Goal: Register for event/course

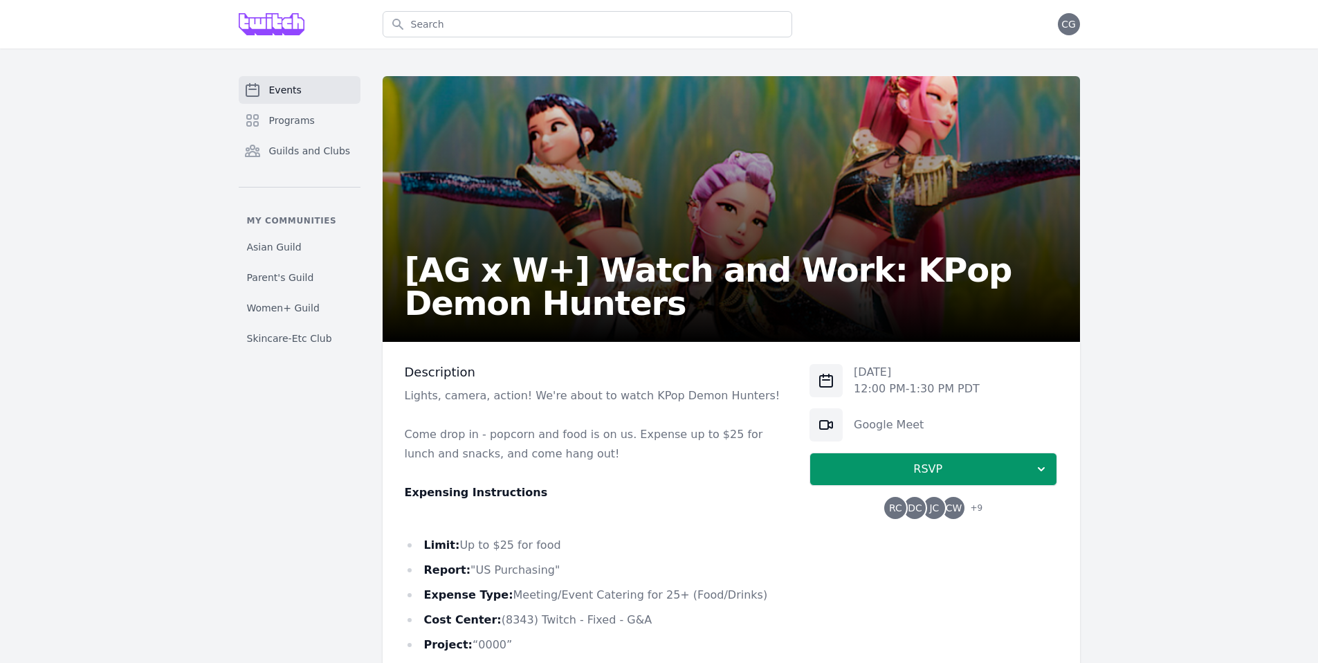
scroll to position [239, 0]
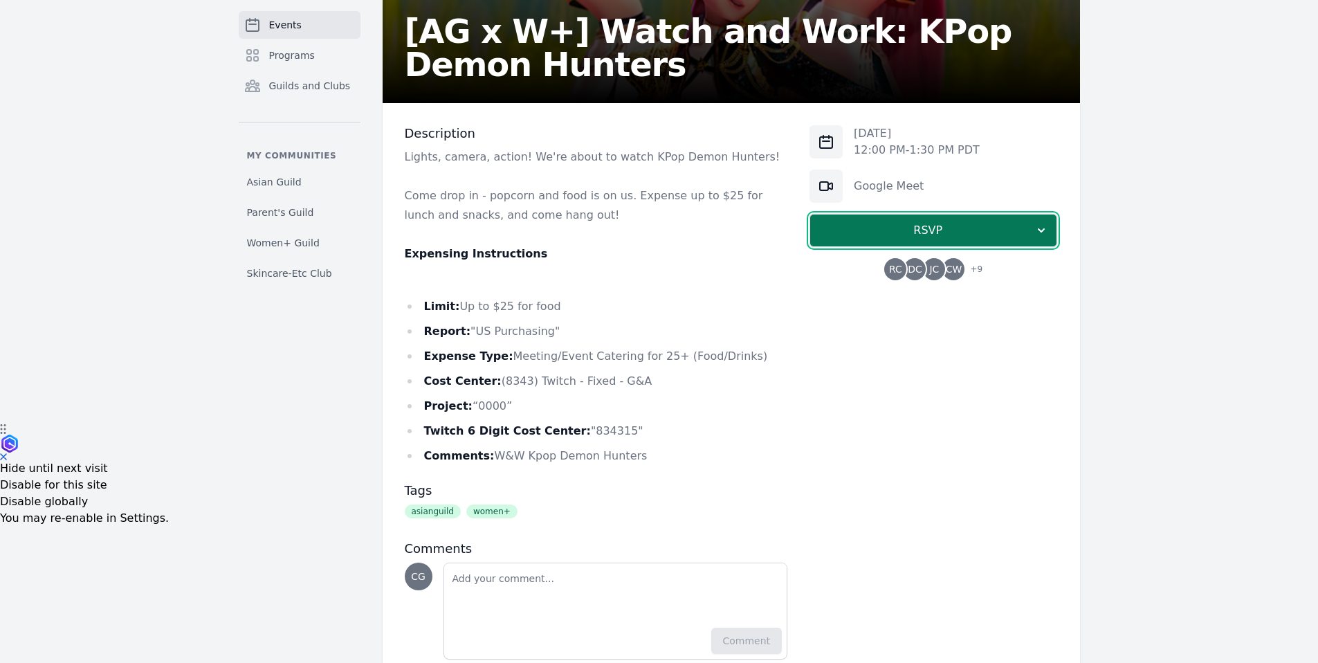
click at [837, 232] on span "RSVP" at bounding box center [927, 230] width 213 height 17
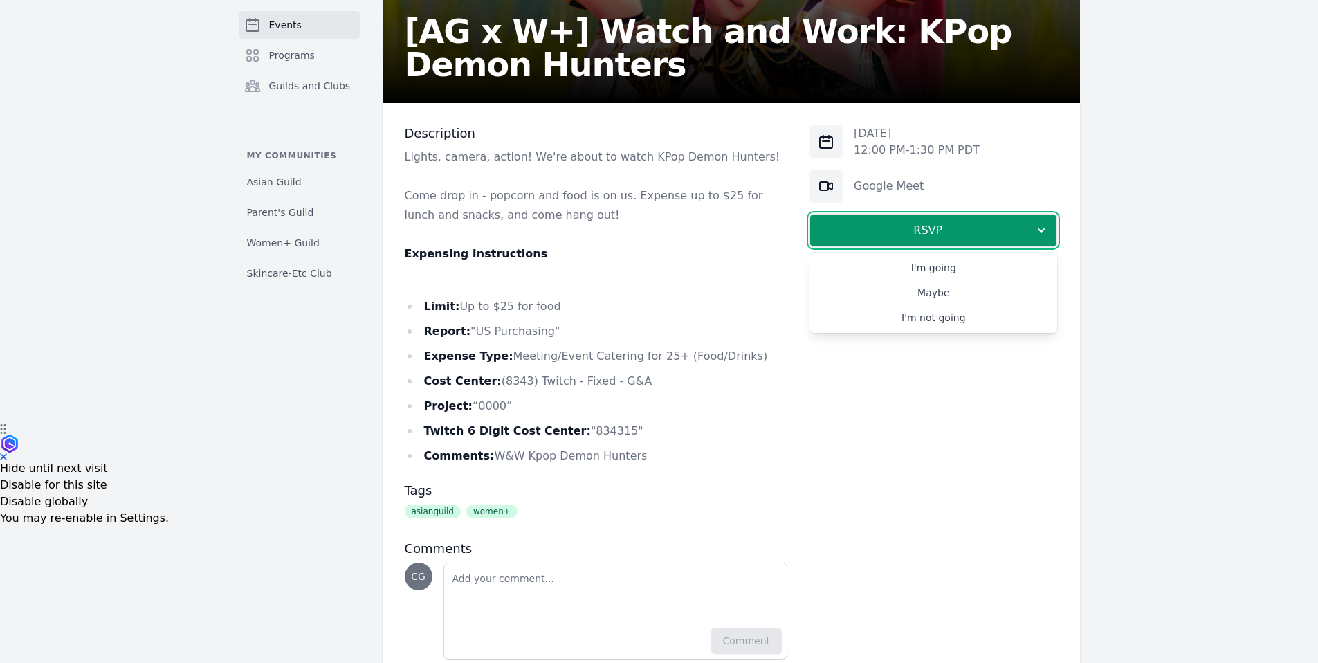
click at [664, 232] on p at bounding box center [596, 234] width 383 height 19
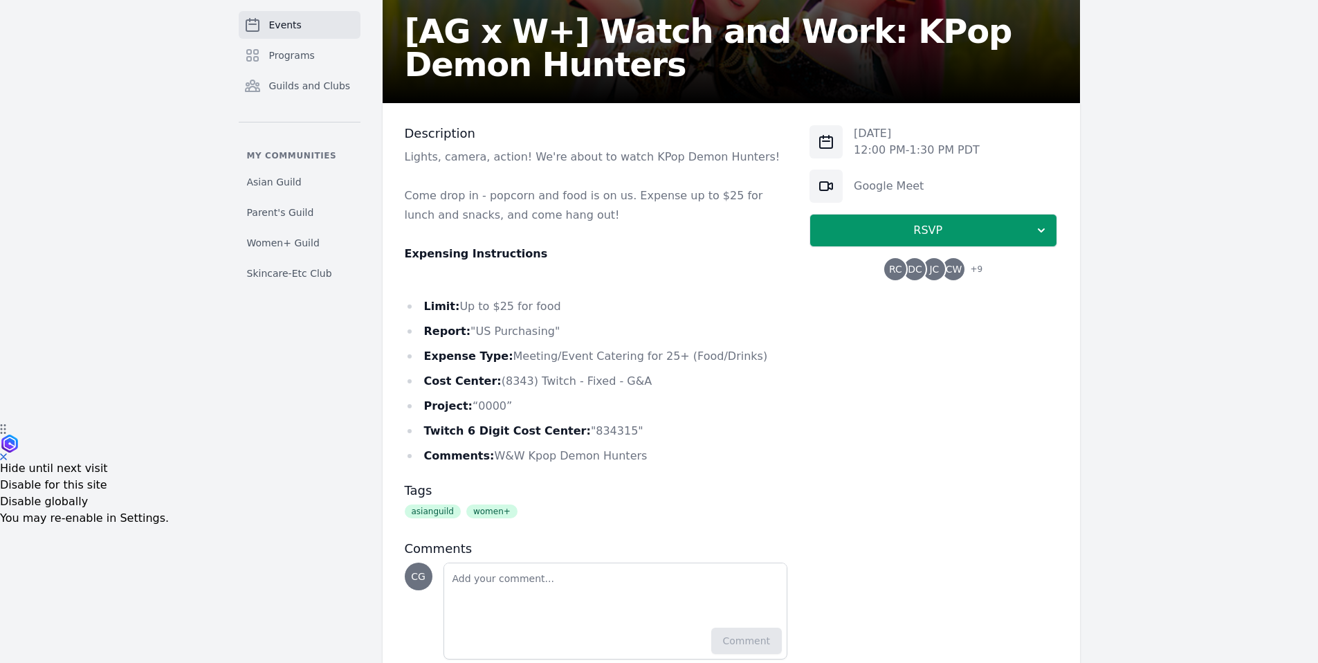
click at [946, 270] on span "CW" at bounding box center [954, 269] width 17 height 10
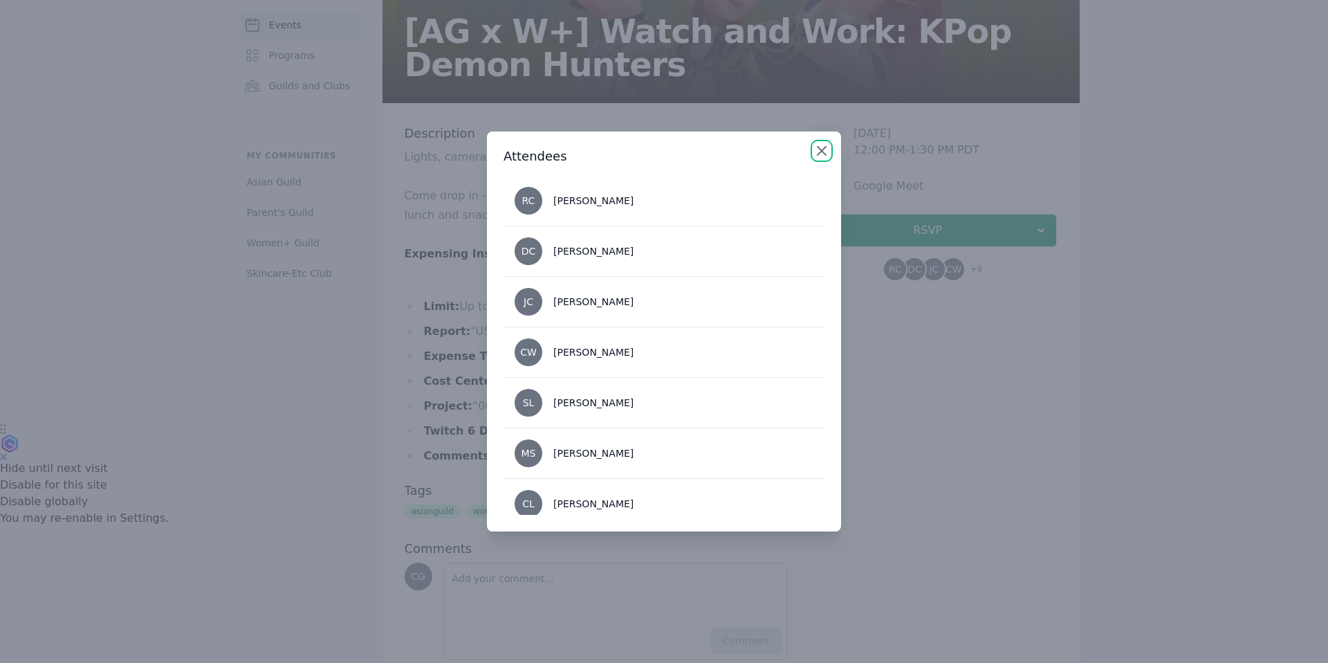
click at [825, 146] on icon "button" at bounding box center [821, 150] width 17 height 17
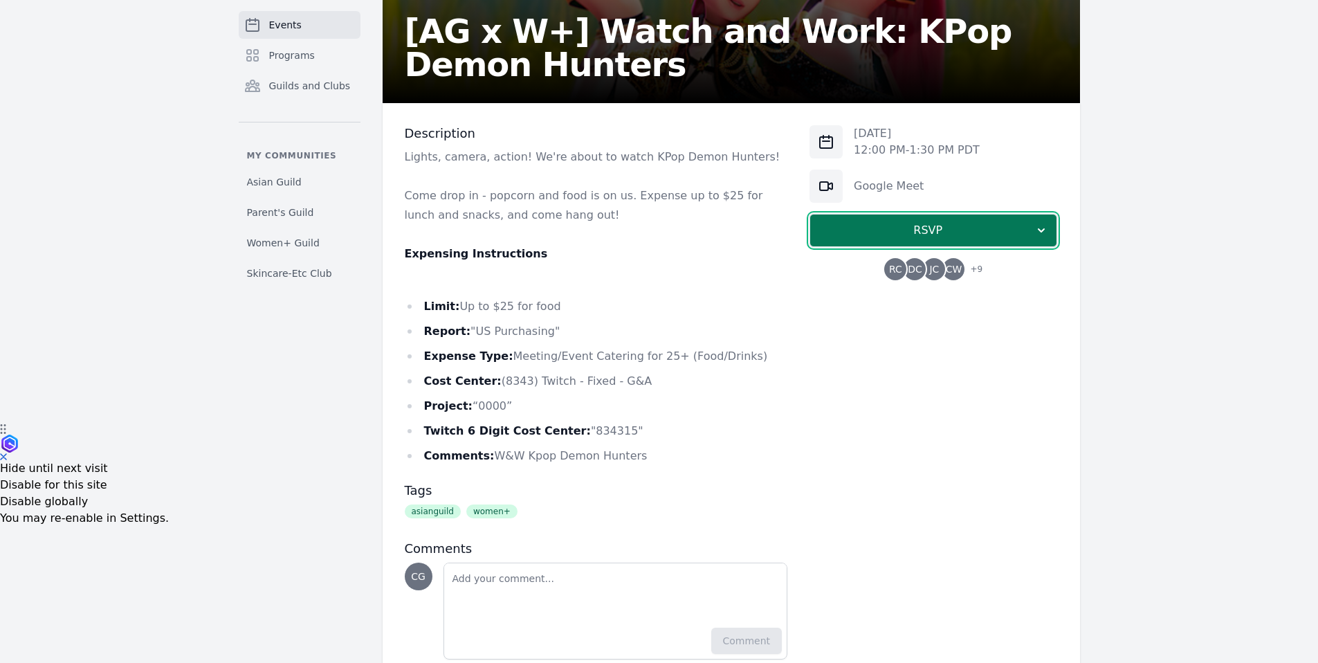
click at [929, 237] on span "RSVP" at bounding box center [927, 230] width 213 height 17
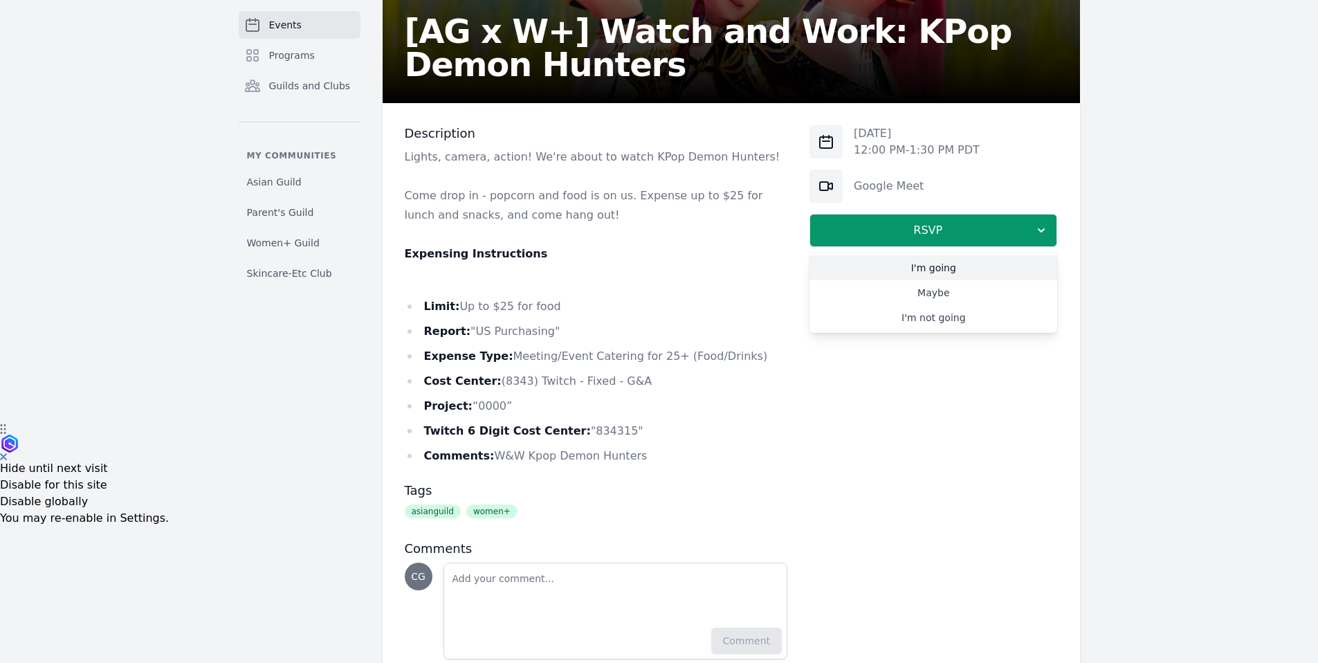
click at [968, 266] on link "I'm going" at bounding box center [933, 267] width 248 height 25
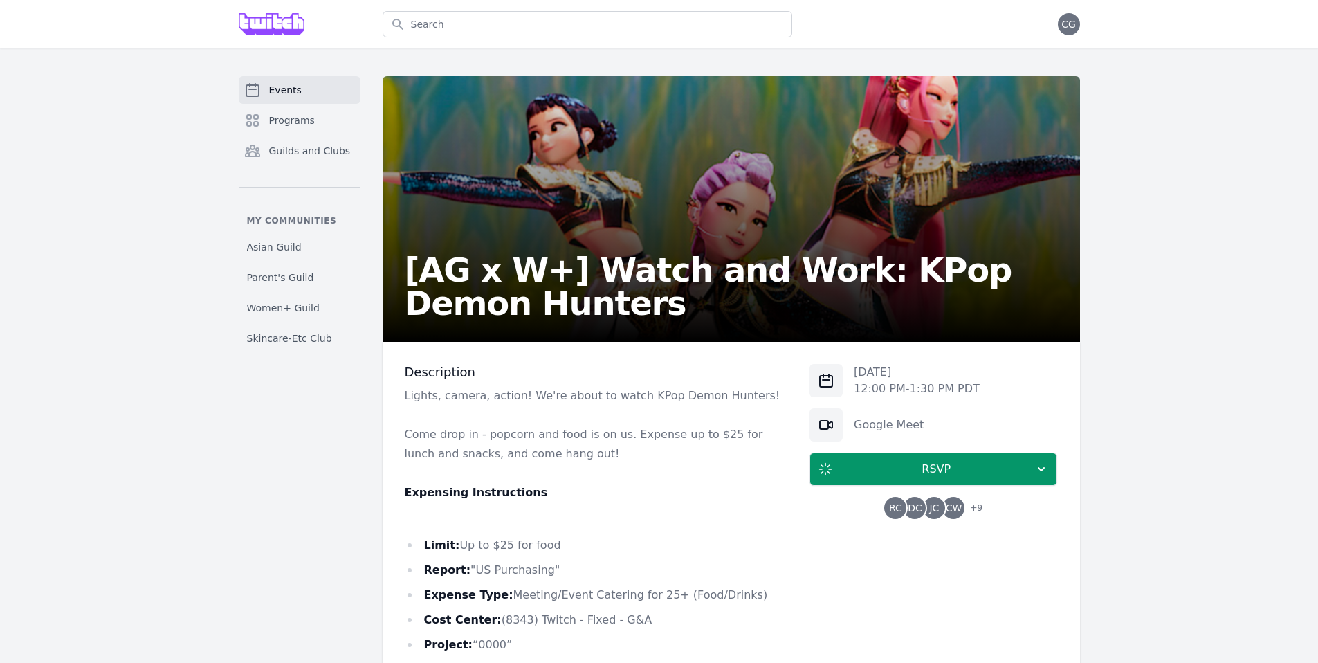
scroll to position [285, 0]
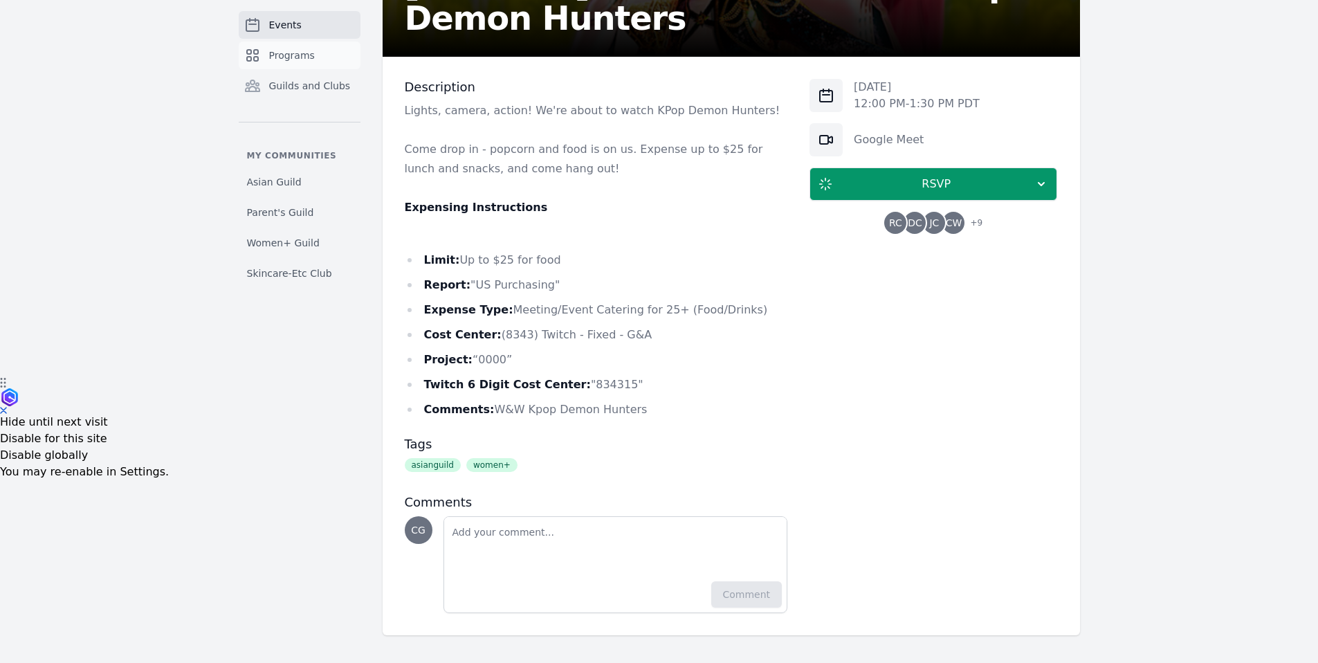
click at [303, 60] on span "Programs" at bounding box center [292, 55] width 46 height 14
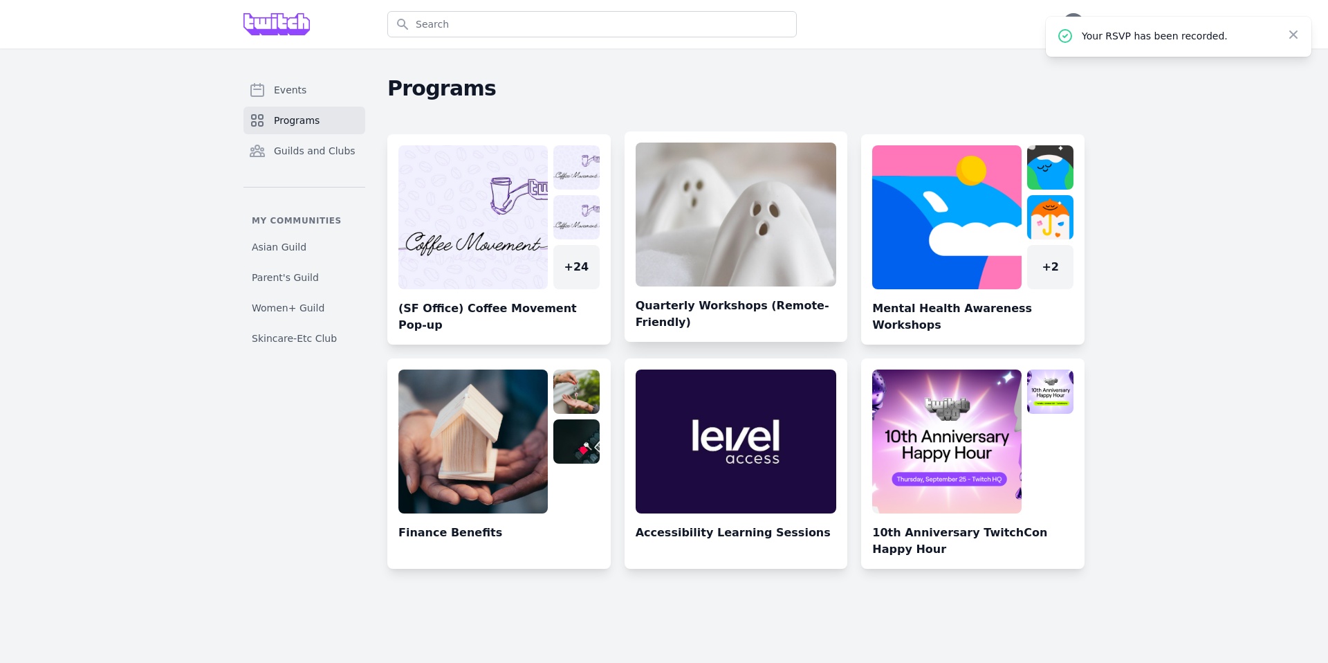
click at [706, 204] on link at bounding box center [736, 241] width 223 height 199
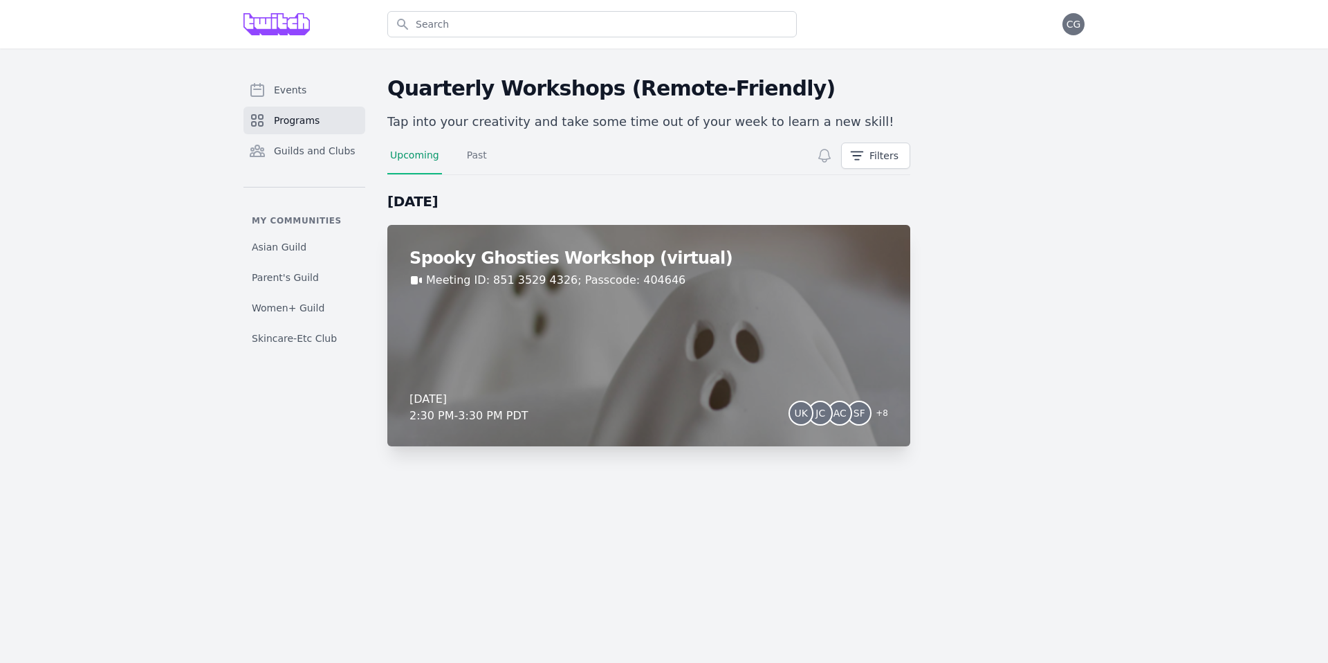
click at [690, 243] on div "Spooky Ghosties Workshop (virtual) Meeting ID: 851 3529 4326; Passcode: 404646 …" at bounding box center [648, 335] width 523 height 221
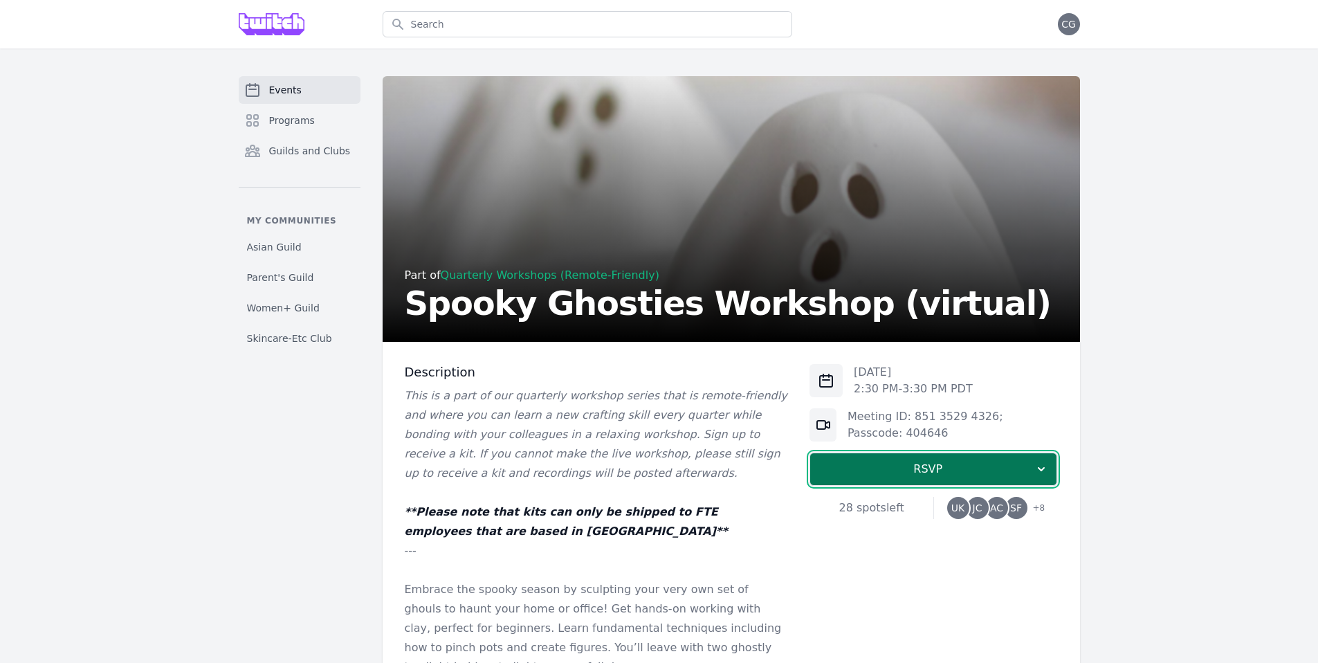
click at [1013, 470] on span "RSVP" at bounding box center [927, 469] width 213 height 17
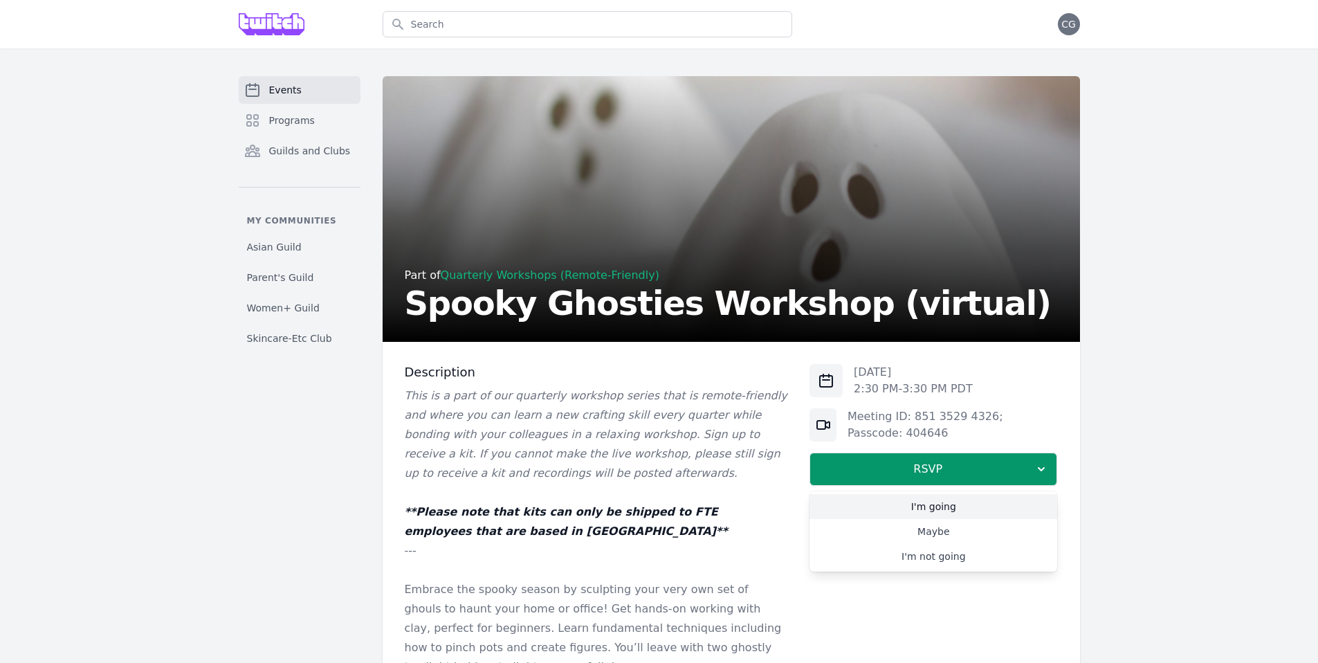
click at [1008, 497] on link "I'm going" at bounding box center [933, 506] width 248 height 25
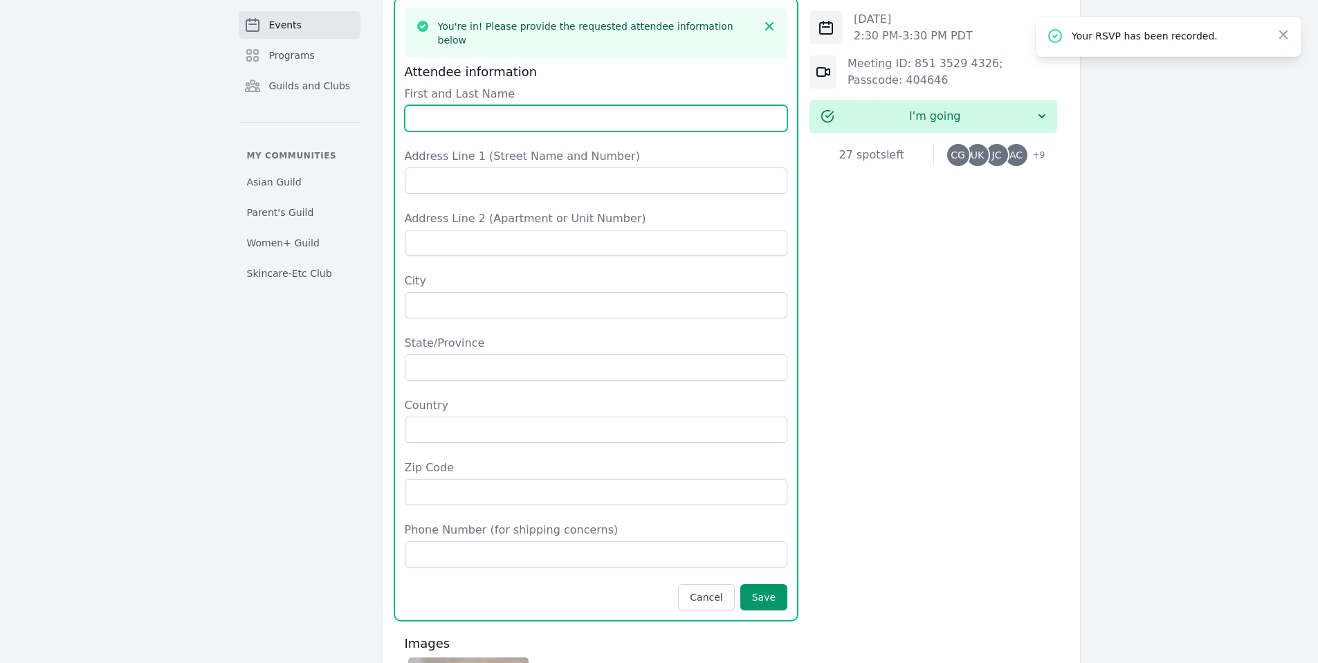
click at [514, 105] on input "First and Last Name" at bounding box center [596, 118] width 383 height 26
type input "[PERSON_NAME]"
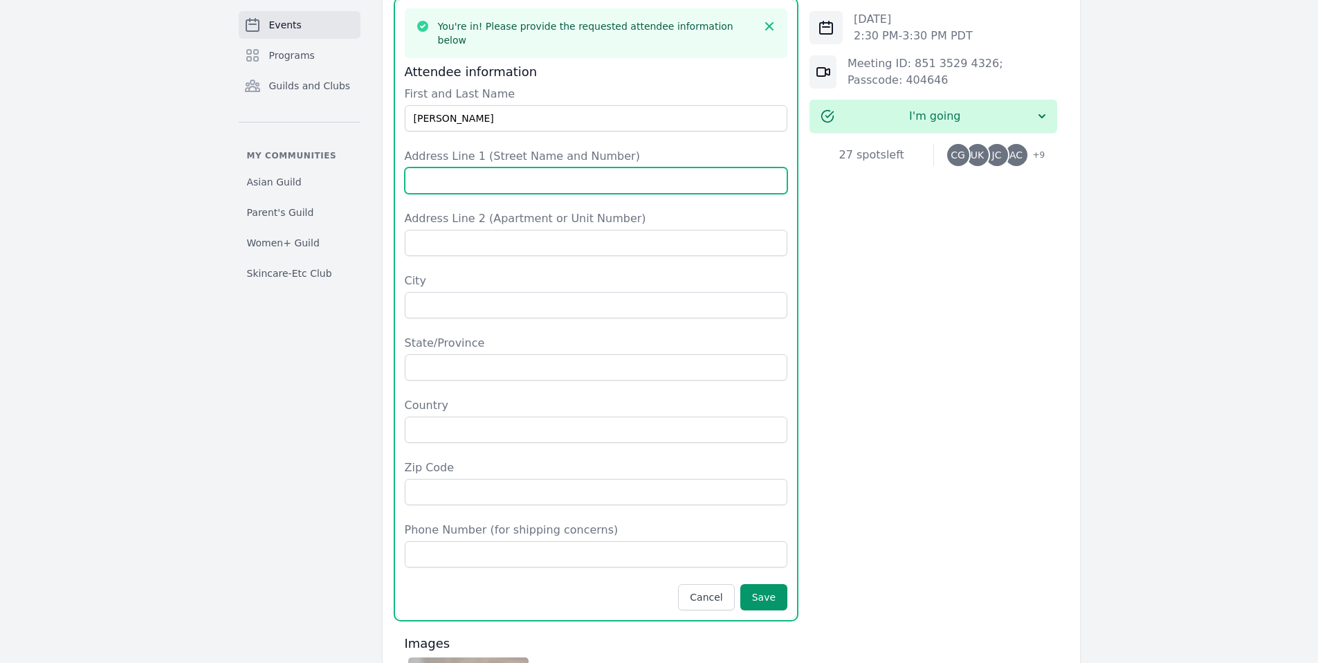
click at [535, 167] on input "Address Line 1 (Street Name and Number)" at bounding box center [596, 180] width 383 height 26
type input "[STREET_ADDRESS]"
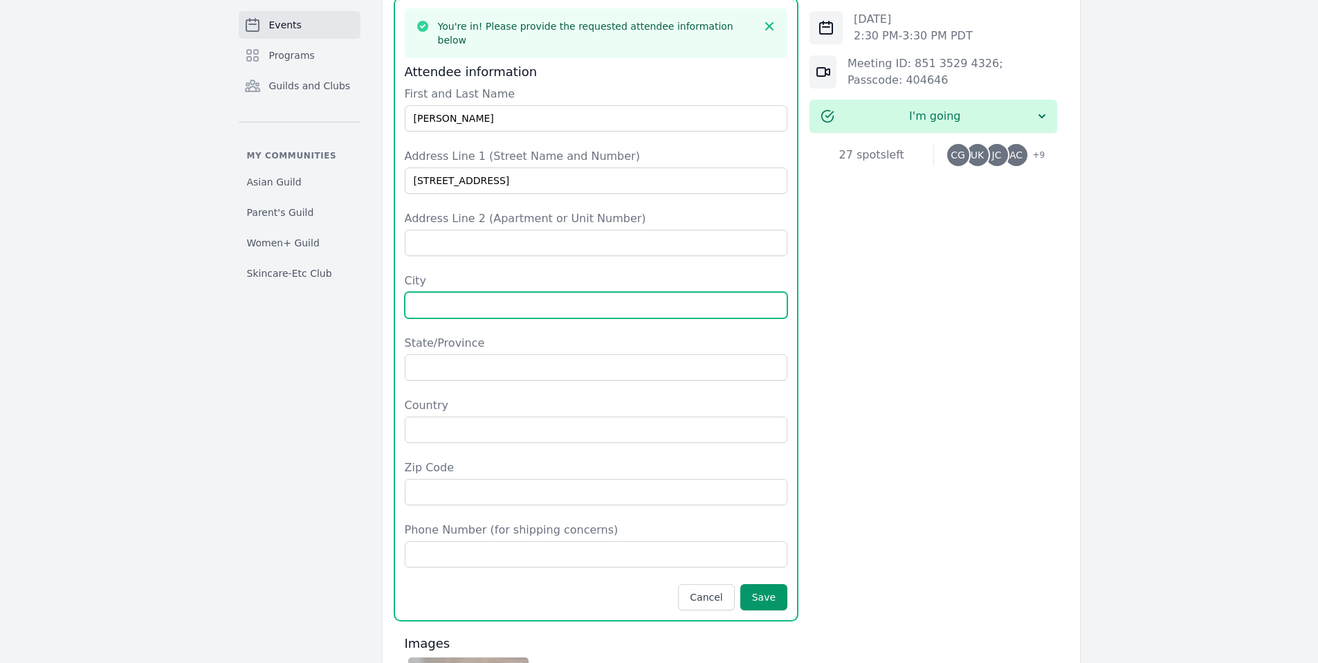
type input "Monte Sereno"
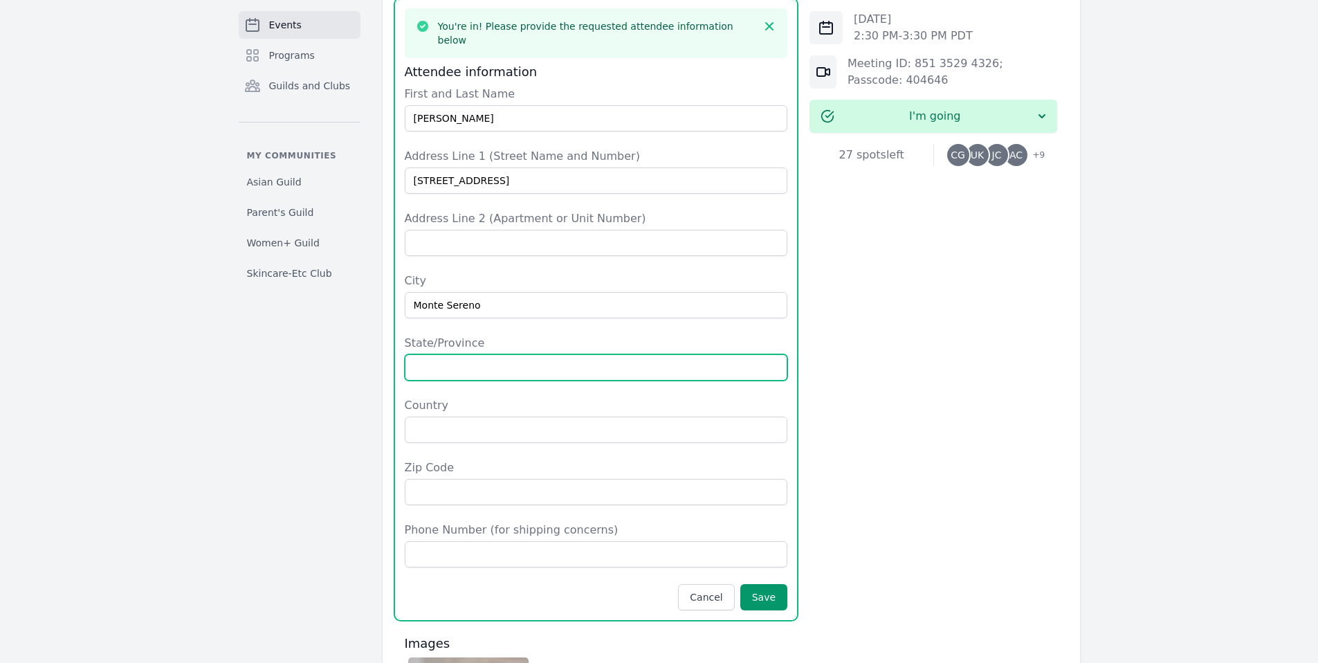
type input "CA"
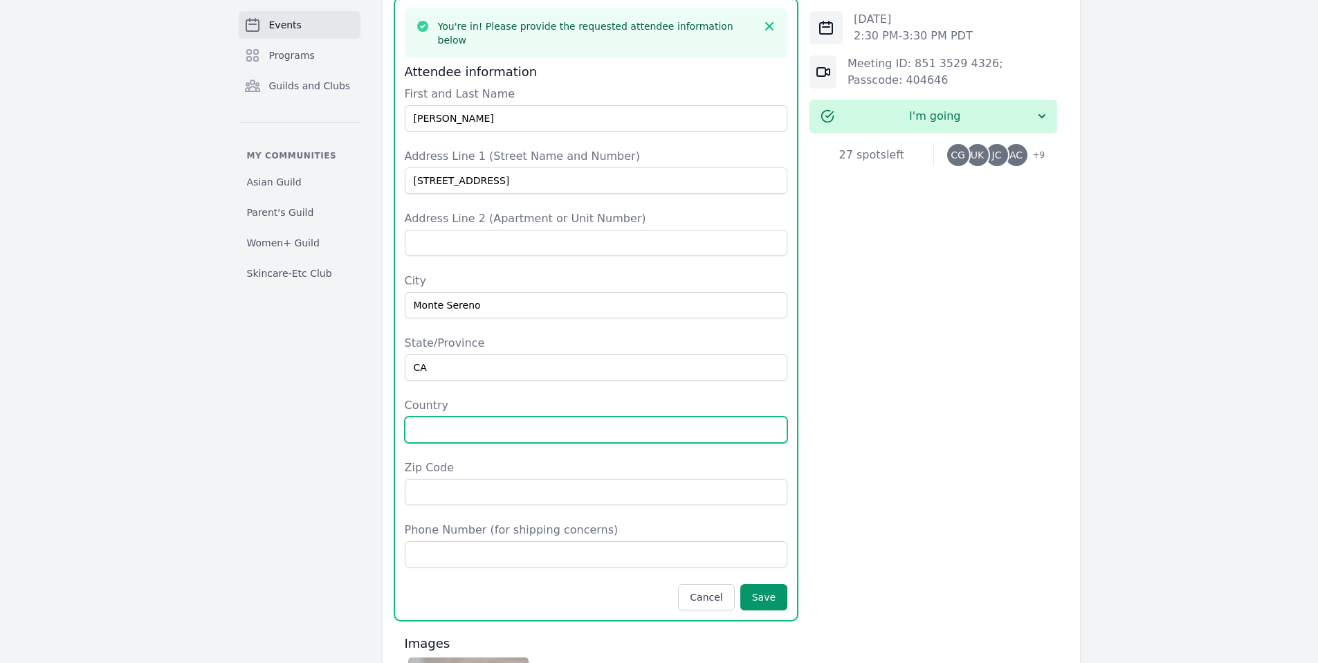
type input "[GEOGRAPHIC_DATA]"
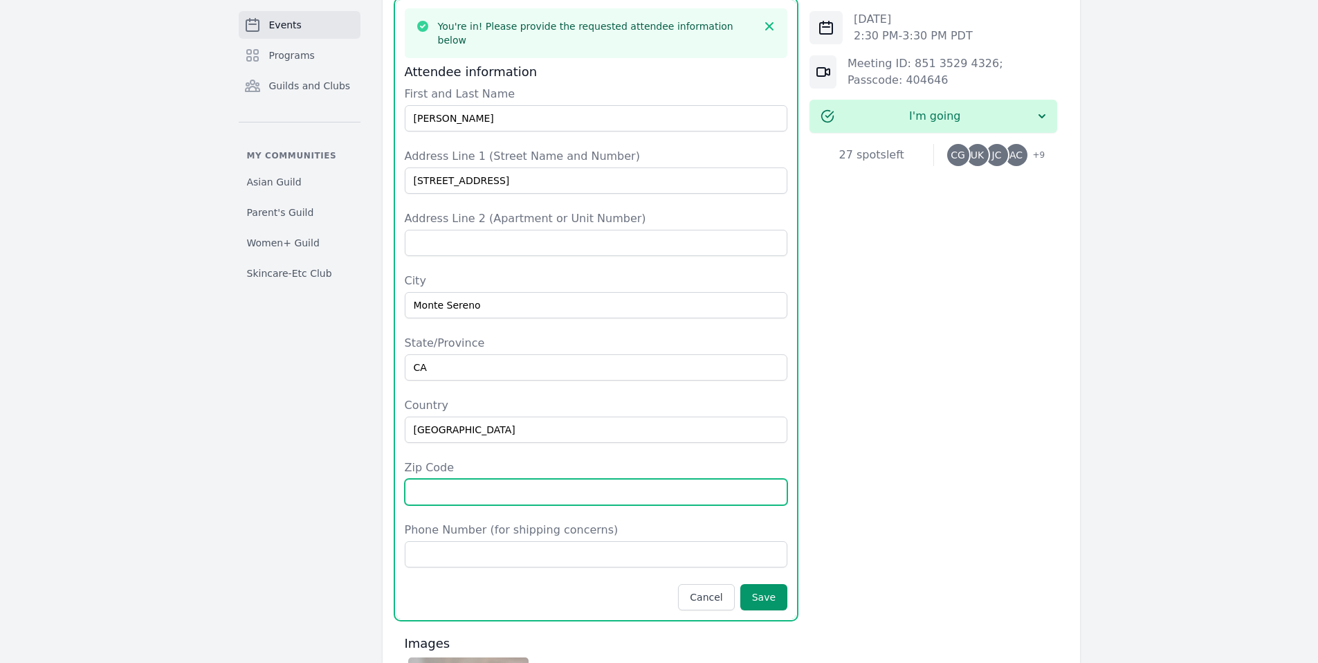
type input "95030"
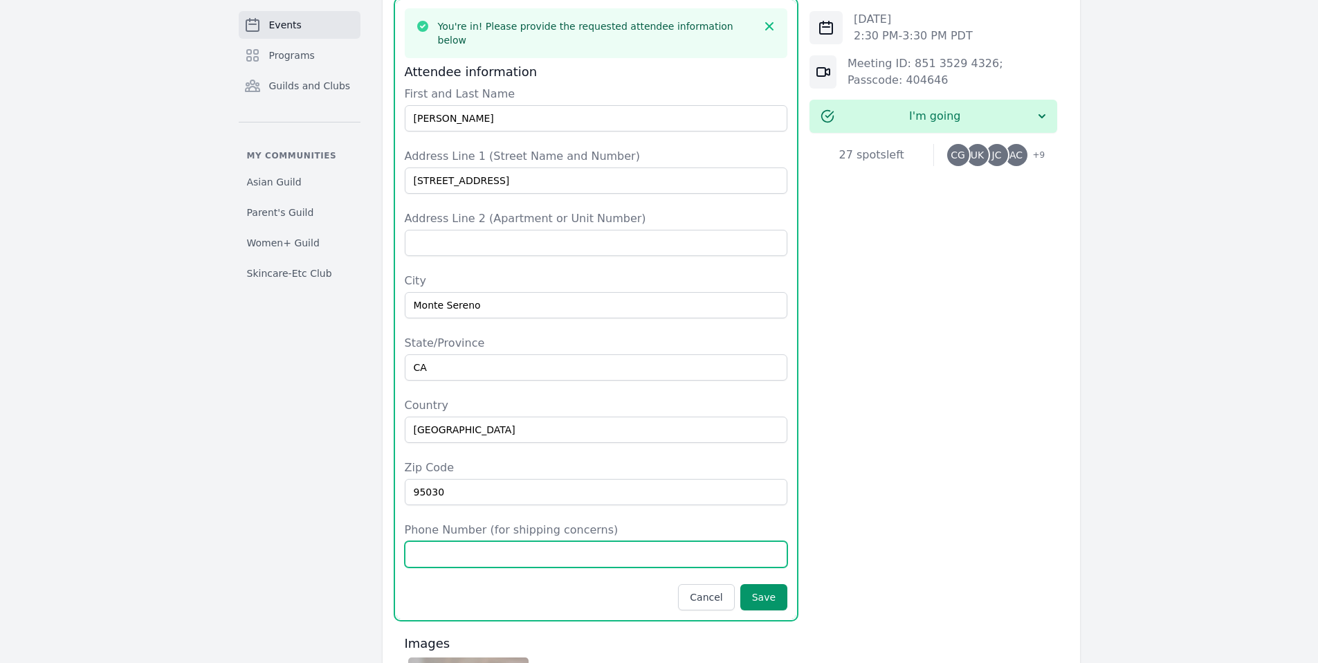
type input "8058953378"
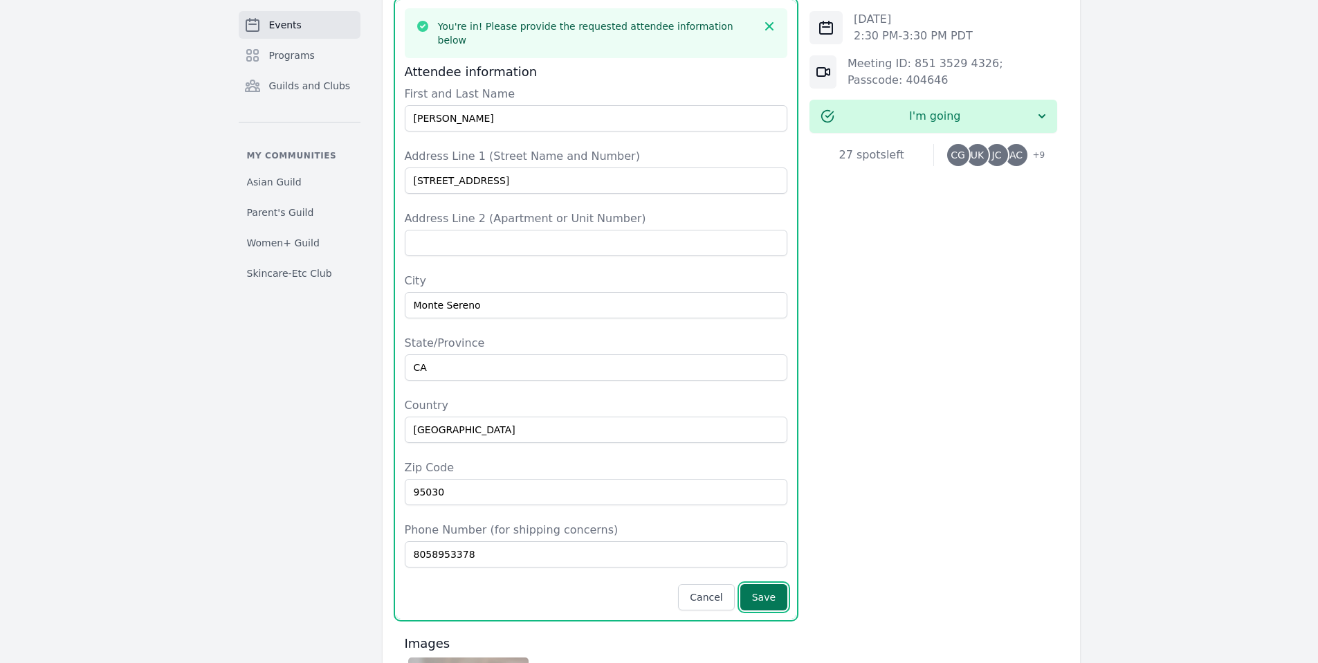
click at [775, 584] on button "Save" at bounding box center [763, 597] width 47 height 26
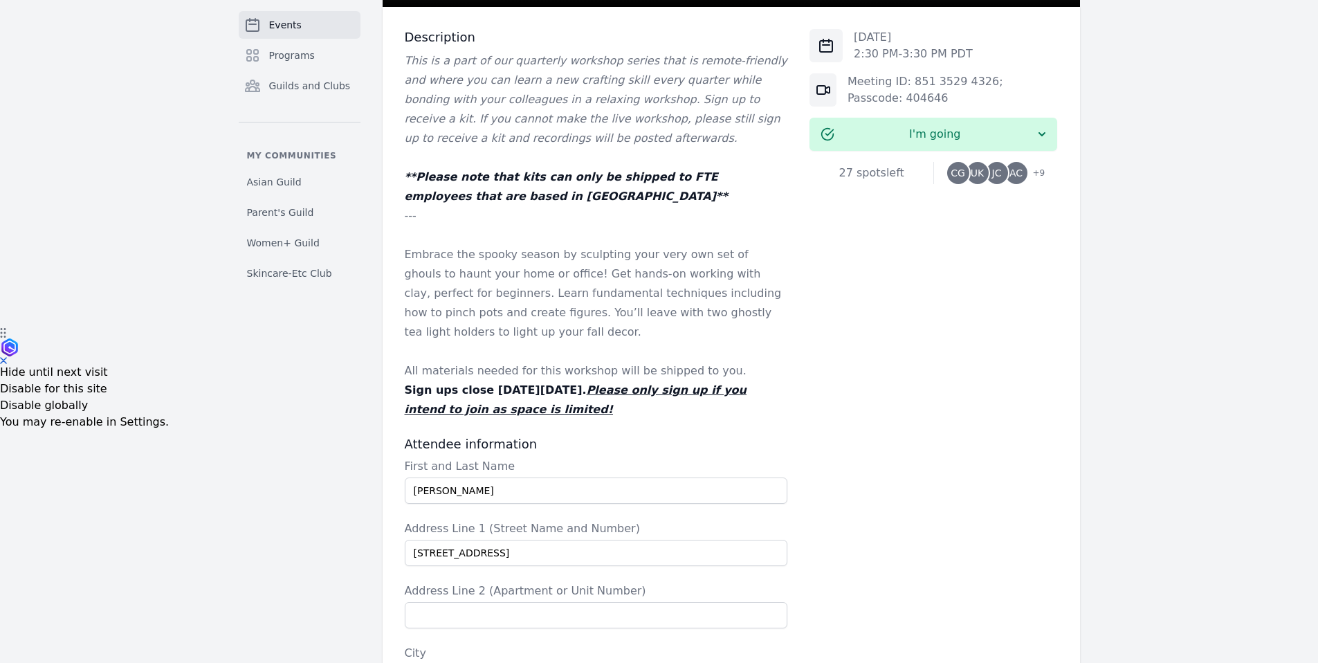
scroll to position [0, 0]
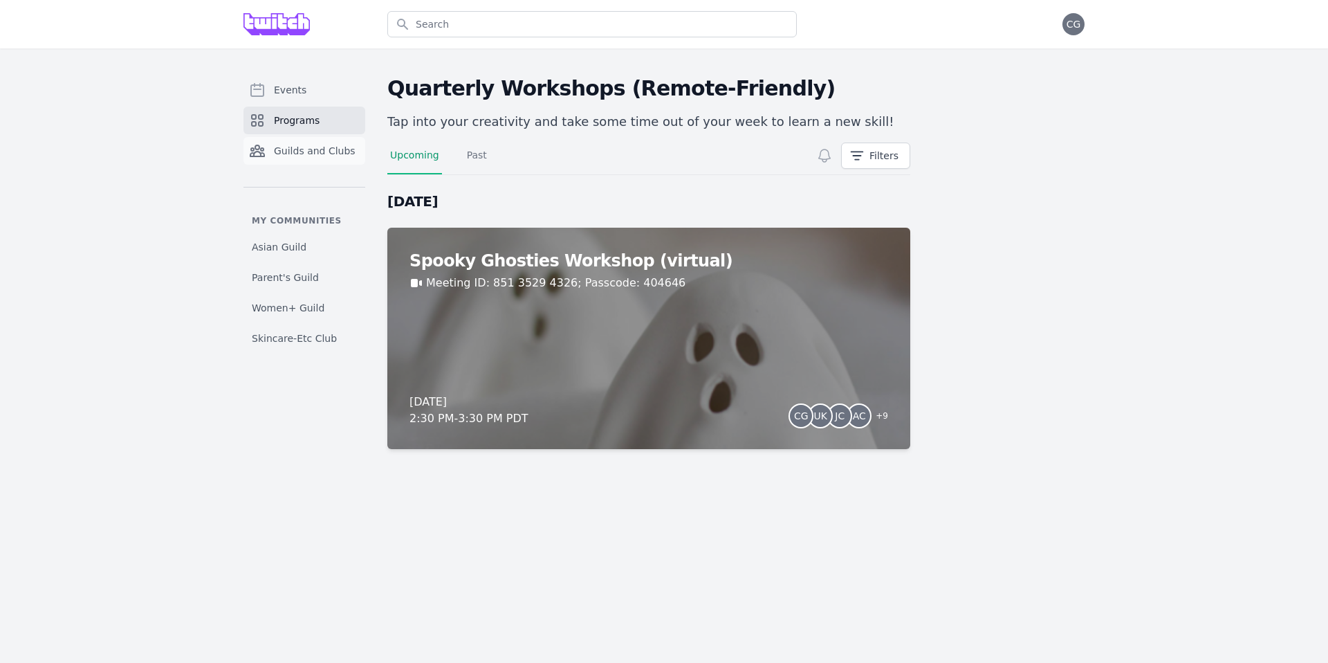
click at [306, 142] on link "Guilds and Clubs" at bounding box center [304, 151] width 122 height 28
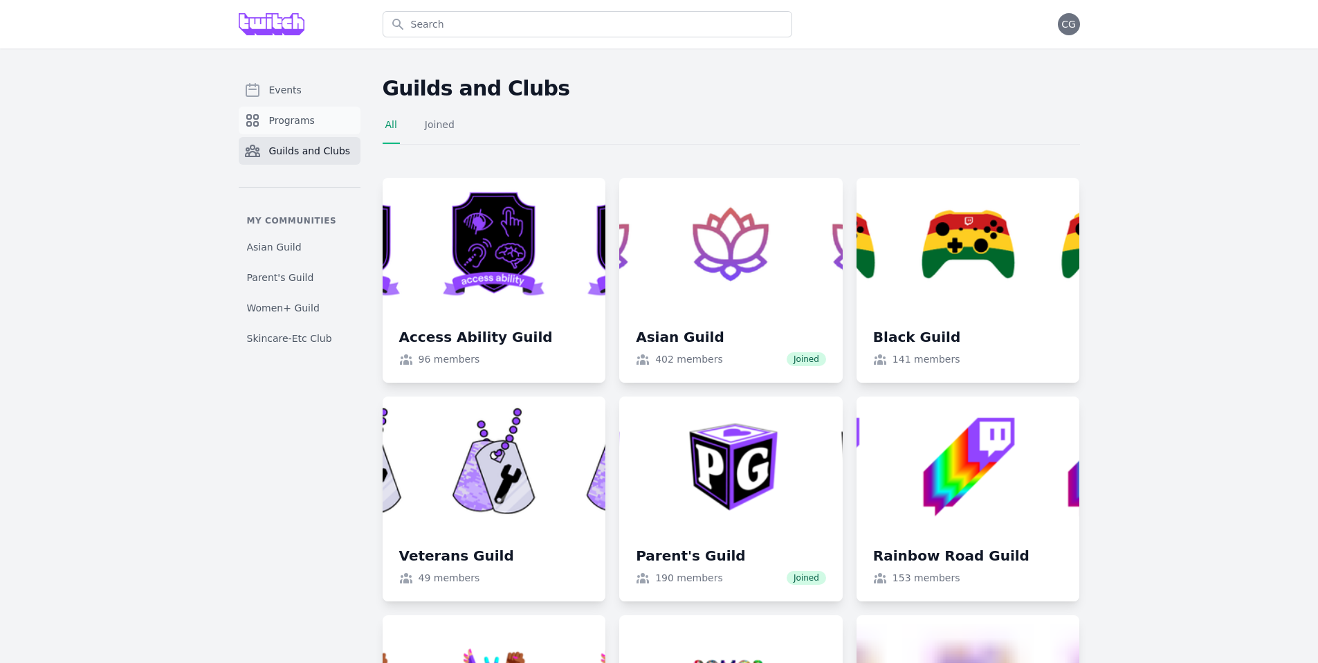
click at [302, 120] on span "Programs" at bounding box center [292, 120] width 46 height 14
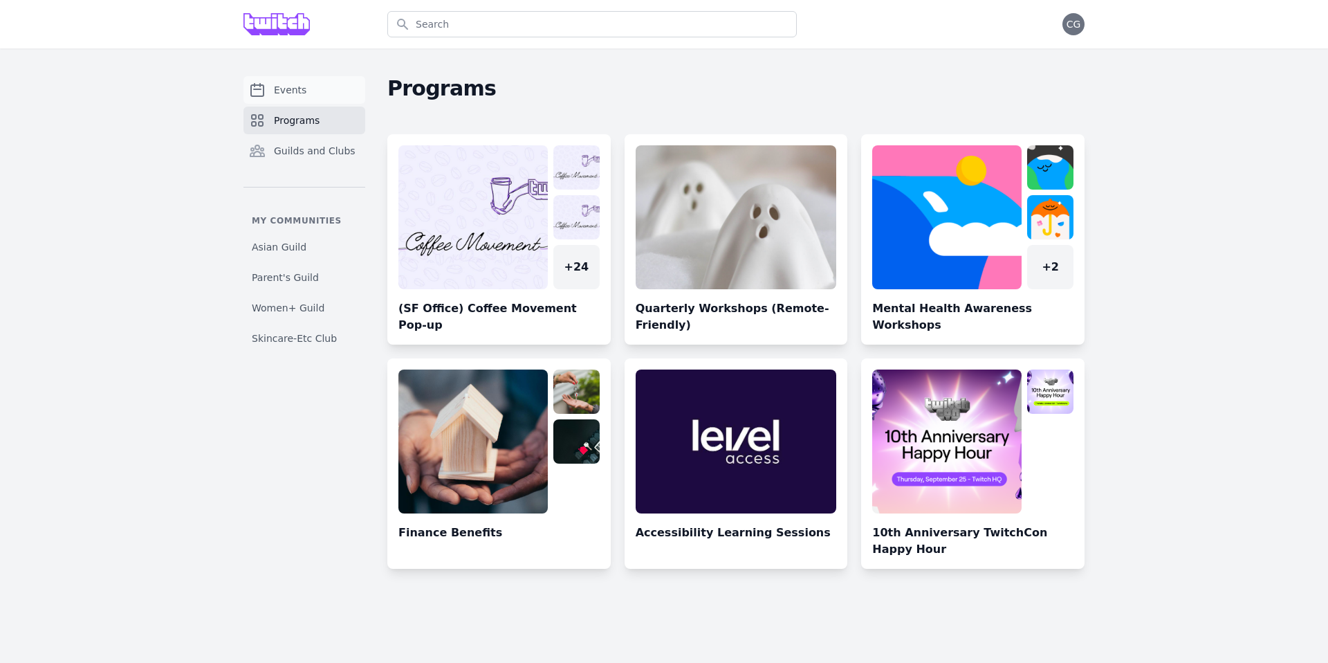
click at [293, 99] on link "Events" at bounding box center [304, 90] width 122 height 28
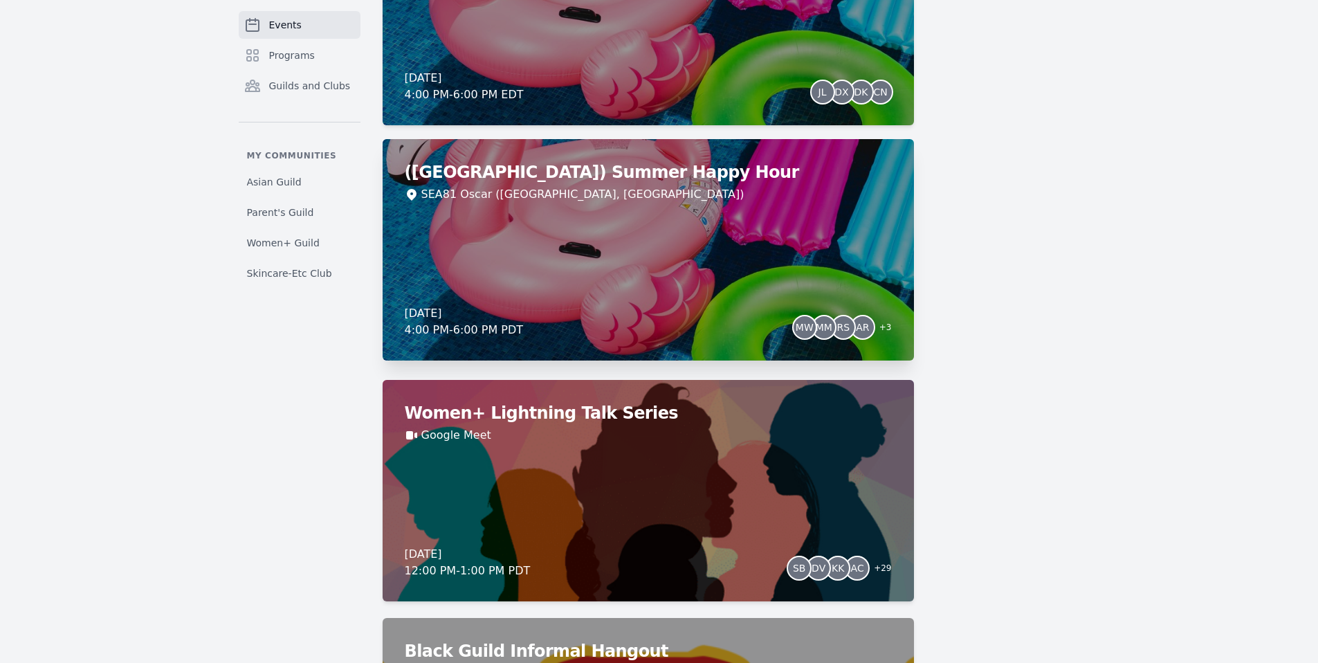
scroll to position [1857, 0]
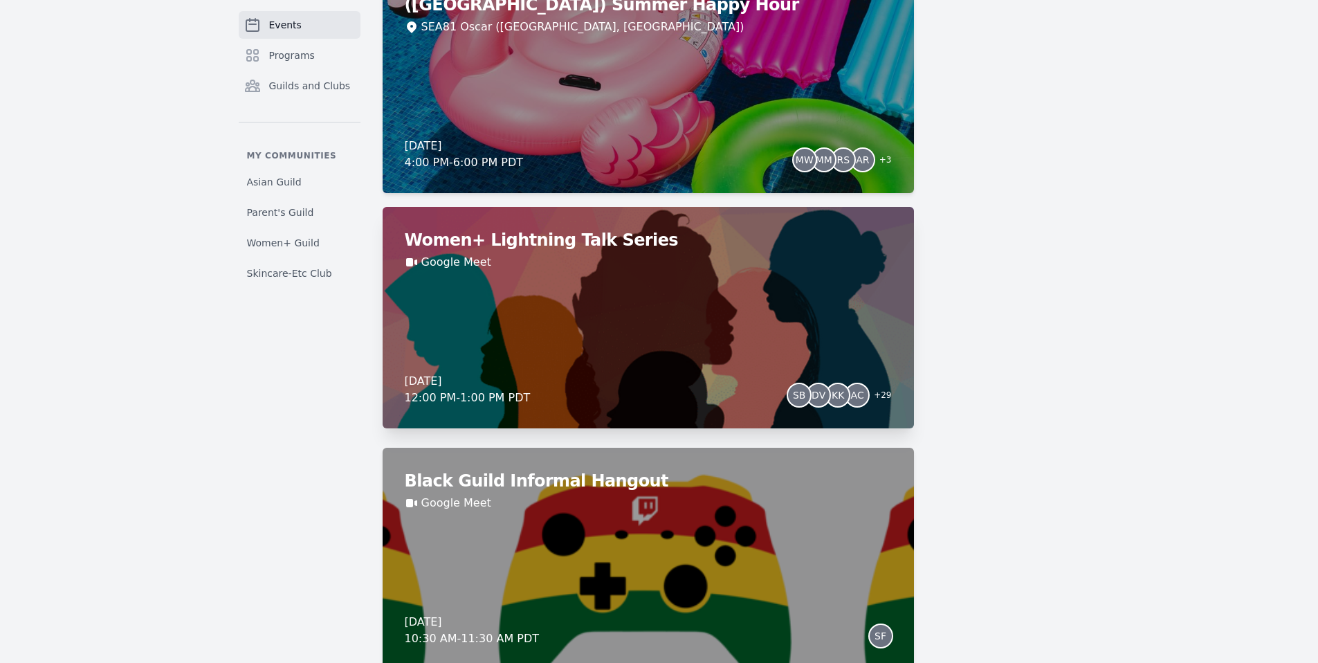
click at [698, 312] on div "Women+ Lightning Talk Series Google Meet [DATE] 12:00 PM - 1:00 PM PDT SB DV KK…" at bounding box center [648, 317] width 531 height 221
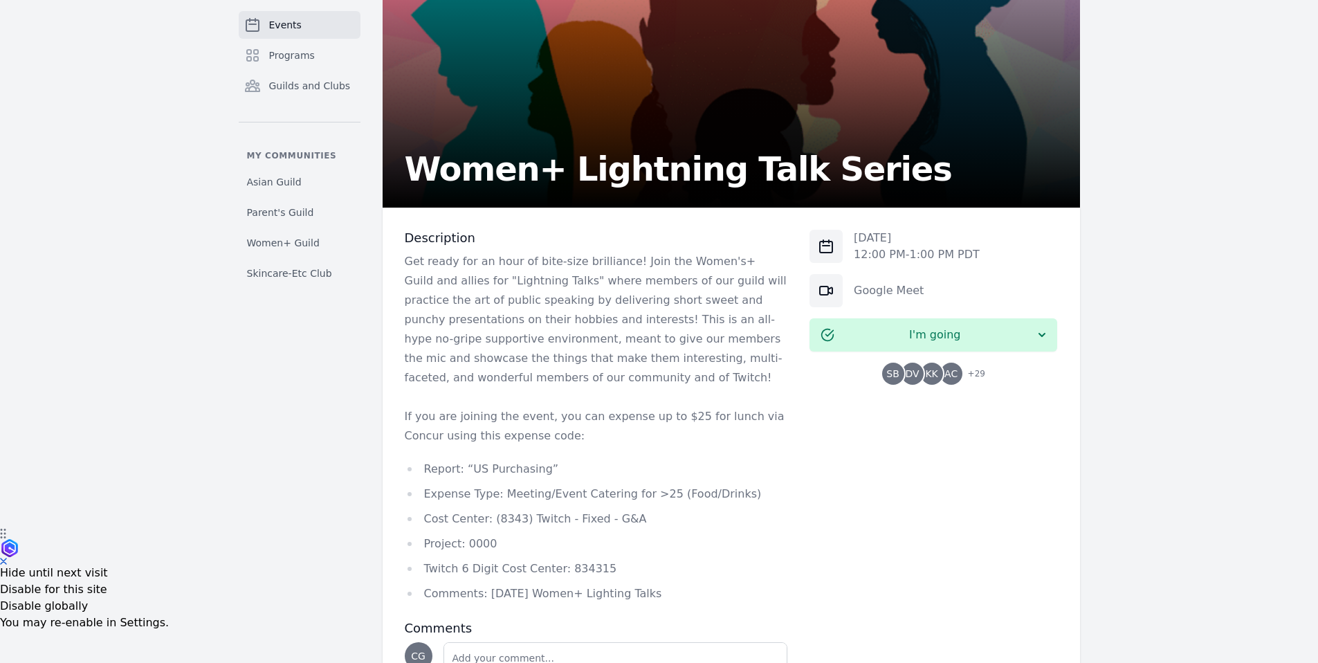
scroll to position [260, 0]
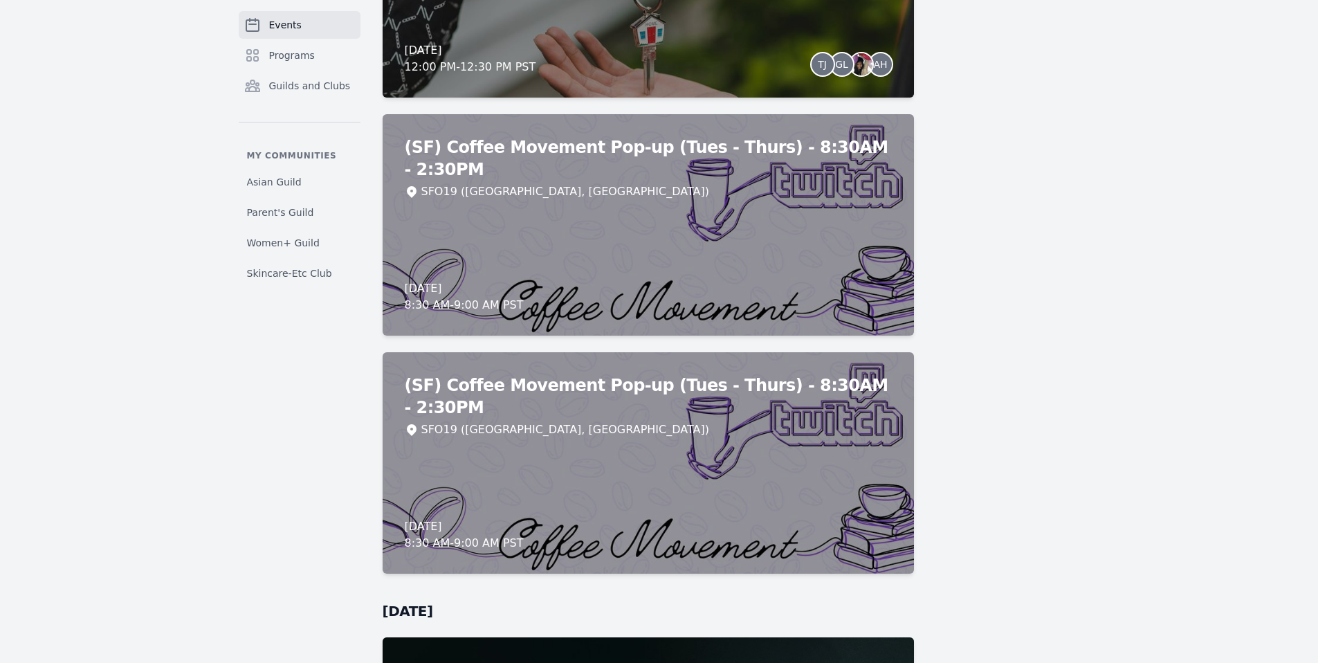
scroll to position [12706, 0]
